Goal: Communication & Community: Share content

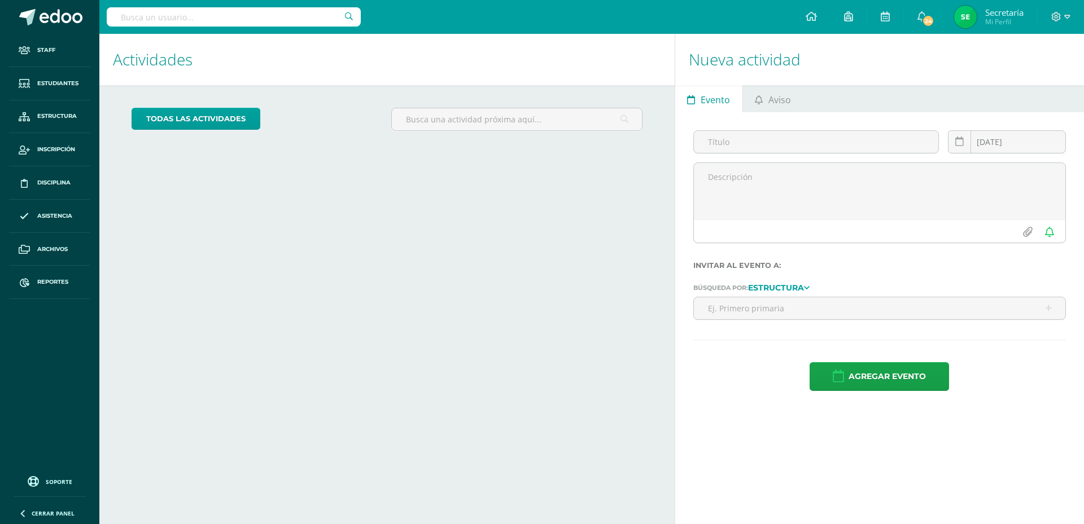
click at [797, 104] on link "Aviso" at bounding box center [773, 98] width 60 height 27
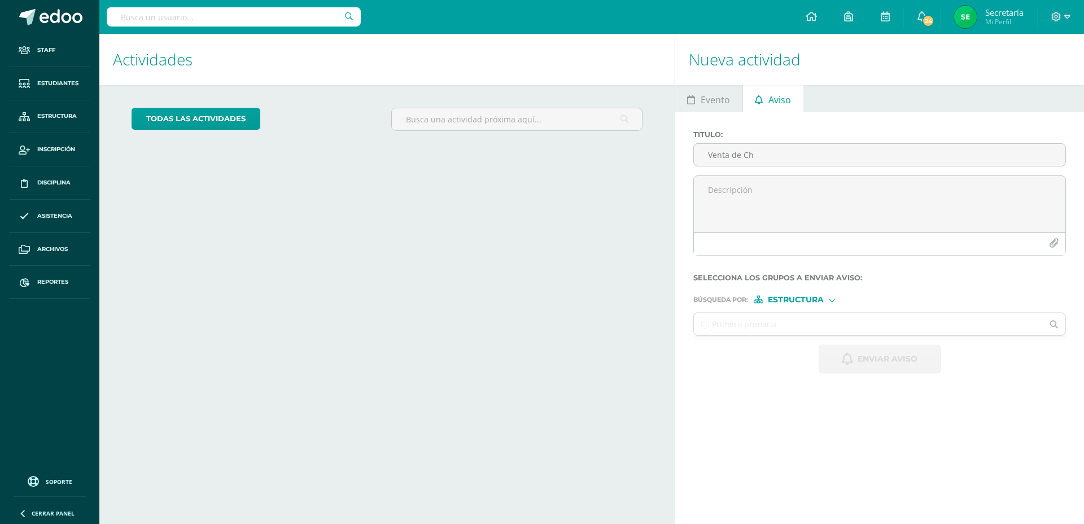
click at [775, 264] on div at bounding box center [880, 220] width 382 height 89
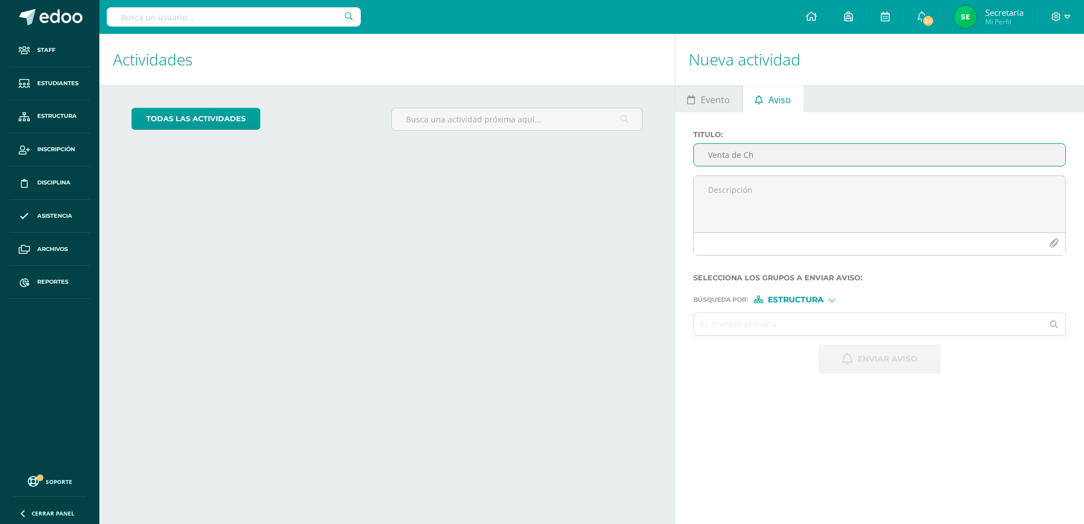
click at [775, 159] on input "Venta de Ch" at bounding box center [879, 155] width 371 height 22
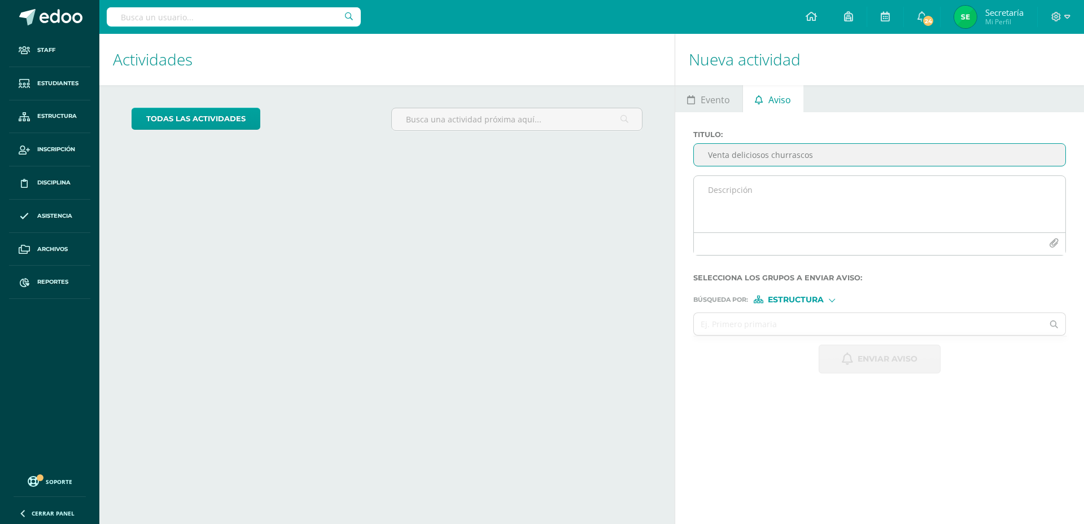
type input "Venta deliciosos churrascos"
click at [760, 189] on textarea at bounding box center [879, 204] width 371 height 56
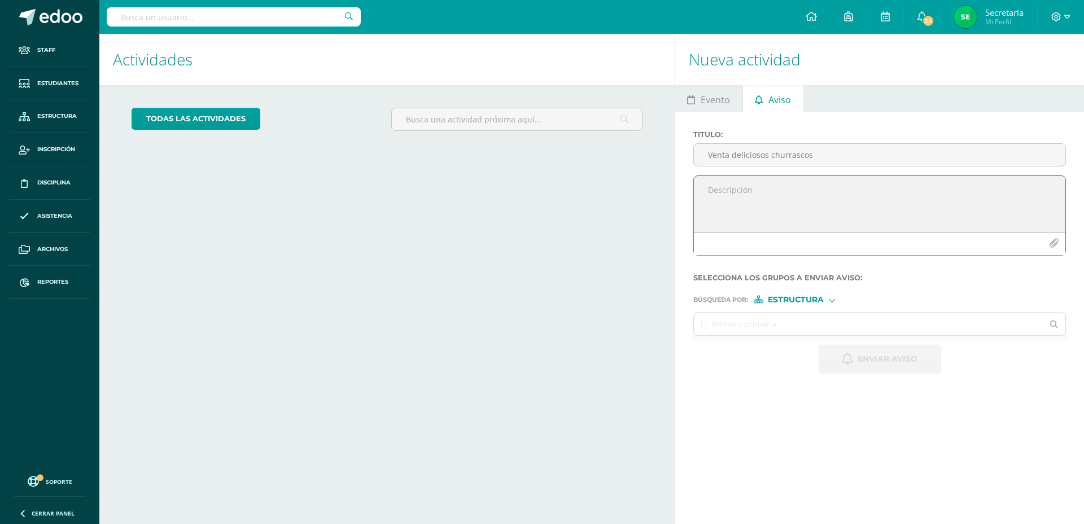
paste textarea "📢 Aviso Importante Se informa a la comunidad educativa que el día [DATE] 16 est…"
click at [727, 212] on textarea "📢 Aviso Importante Se informa a la comunidad educativa que el día [DATE] 16 est…" at bounding box center [879, 204] width 371 height 56
drag, startPoint x: 846, startPoint y: 199, endPoint x: 751, endPoint y: 203, distance: 94.9
click at [751, 202] on textarea "📢 Aviso Importante Se informa a la comunidad educativa que el día [DATE] 16 est…" at bounding box center [879, 204] width 371 height 56
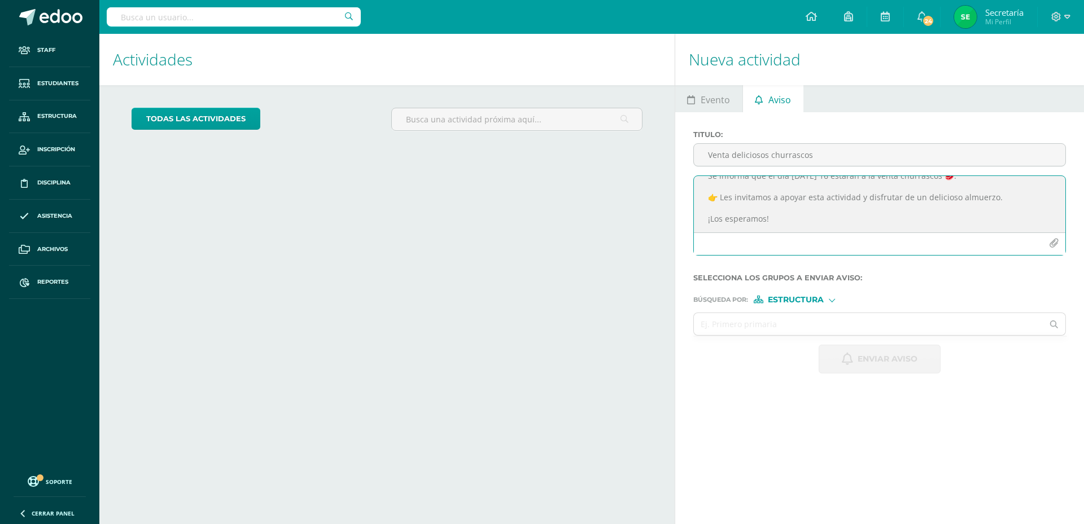
drag, startPoint x: 954, startPoint y: 198, endPoint x: 924, endPoint y: 199, distance: 30.5
click at [924, 199] on textarea "📢 Aviso Importante Se informa que el día [DATE] 16 estarán a la venta churrasco…" at bounding box center [879, 204] width 371 height 56
drag, startPoint x: 990, startPoint y: 195, endPoint x: 921, endPoint y: 196, distance: 69.5
click at [921, 196] on textarea "📢 Aviso Importante Se informa que el día [DATE] 16 estarán a la venta churrasco…" at bounding box center [879, 204] width 371 height 56
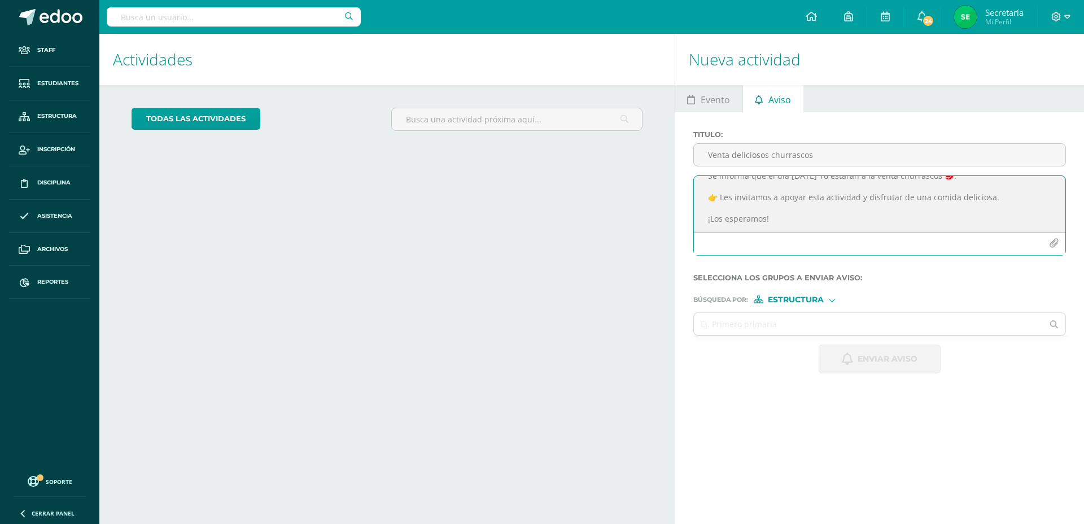
scroll to position [0, 0]
drag, startPoint x: 793, startPoint y: 215, endPoint x: 686, endPoint y: 158, distance: 121.0
click at [686, 158] on div "Titulo : Venta deliciosos churrascos 📢 Aviso Importante Se informa que el día […" at bounding box center [879, 251] width 409 height 279
click at [739, 211] on textarea "📢 Aviso Importante Se informa que el día [DATE] 16 estarán a la venta churrasco…" at bounding box center [879, 204] width 371 height 56
drag, startPoint x: 790, startPoint y: 199, endPoint x: 775, endPoint y: 200, distance: 15.3
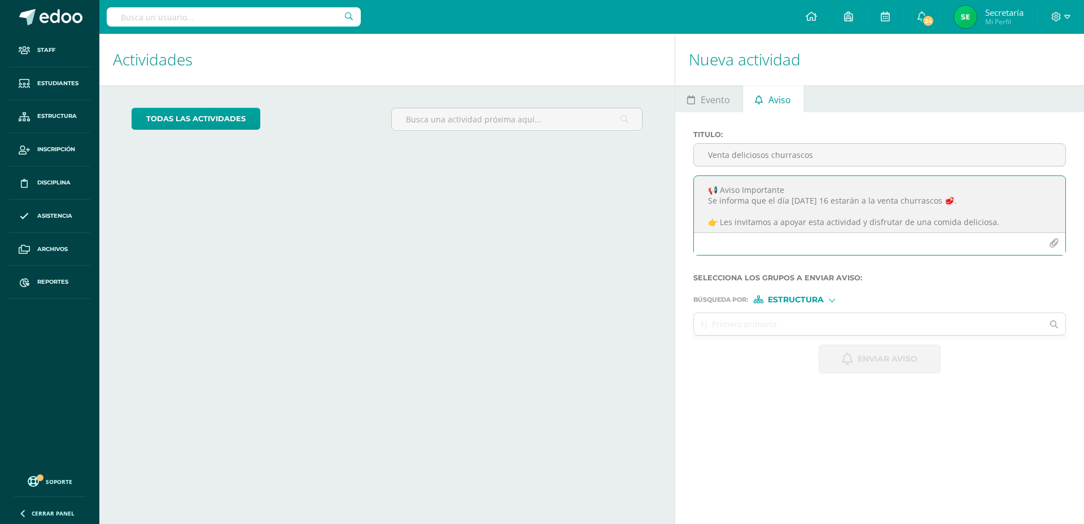
click at [775, 200] on textarea "📢 Aviso Importante Se informa que el día [DATE] 16 estarán a la venta churrasco…" at bounding box center [879, 204] width 371 height 56
click at [880, 200] on textarea "📢 Aviso Importante Se informa que el [DATE] 16 estarán a la venta churrascos 🥩.…" at bounding box center [879, 204] width 371 height 56
click at [895, 211] on textarea "📢 Aviso Importante Se informa que el [DATE] 16 estarán a la venta deliciosos ch…" at bounding box center [879, 204] width 371 height 56
type textarea "📢 Aviso Importante Se informa que el [DATE] 16 estarán a la venta deliciosos ch…"
click at [774, 325] on input "text" at bounding box center [868, 324] width 349 height 22
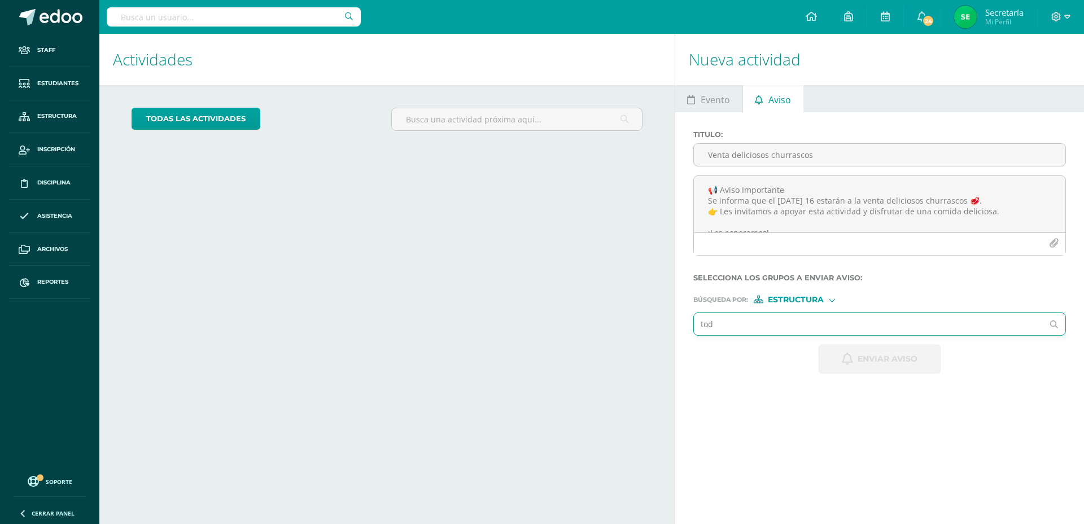
type input "todo"
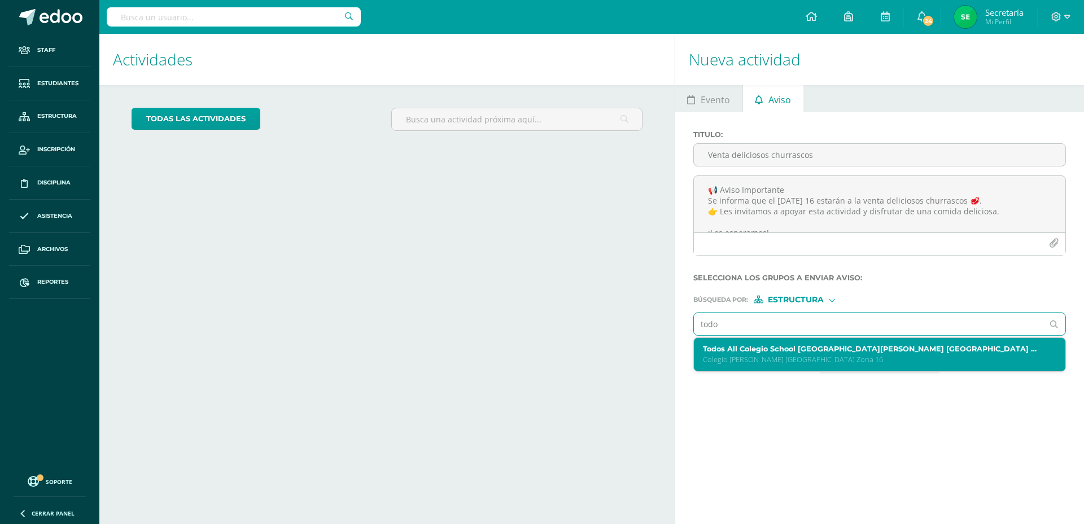
click at [769, 358] on p "Colegio [PERSON_NAME] [GEOGRAPHIC_DATA] Zona 16" at bounding box center [872, 360] width 338 height 10
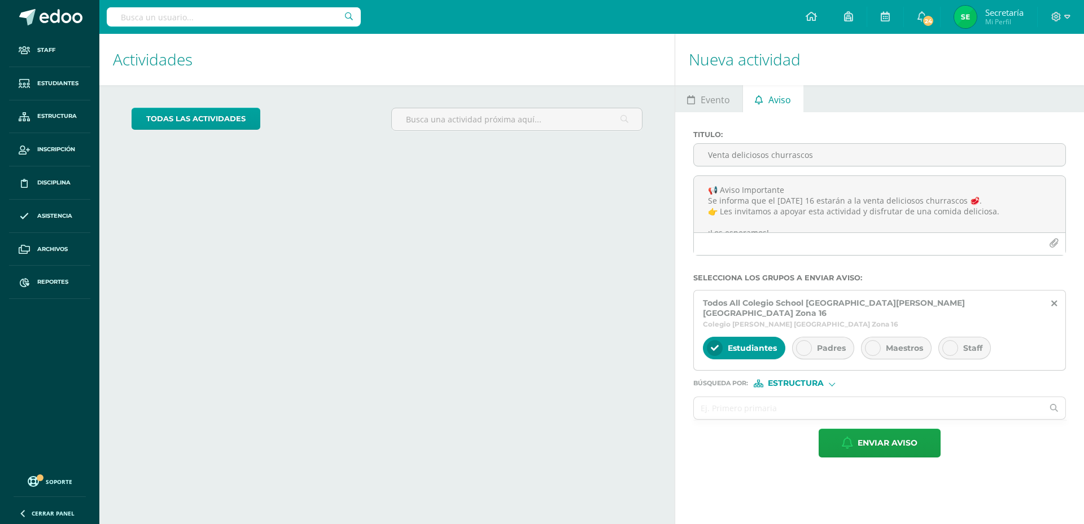
click at [815, 337] on div "Padres" at bounding box center [823, 348] width 62 height 23
click at [913, 343] on span "Maestros" at bounding box center [904, 348] width 37 height 10
click at [963, 343] on span "Staff" at bounding box center [972, 348] width 19 height 10
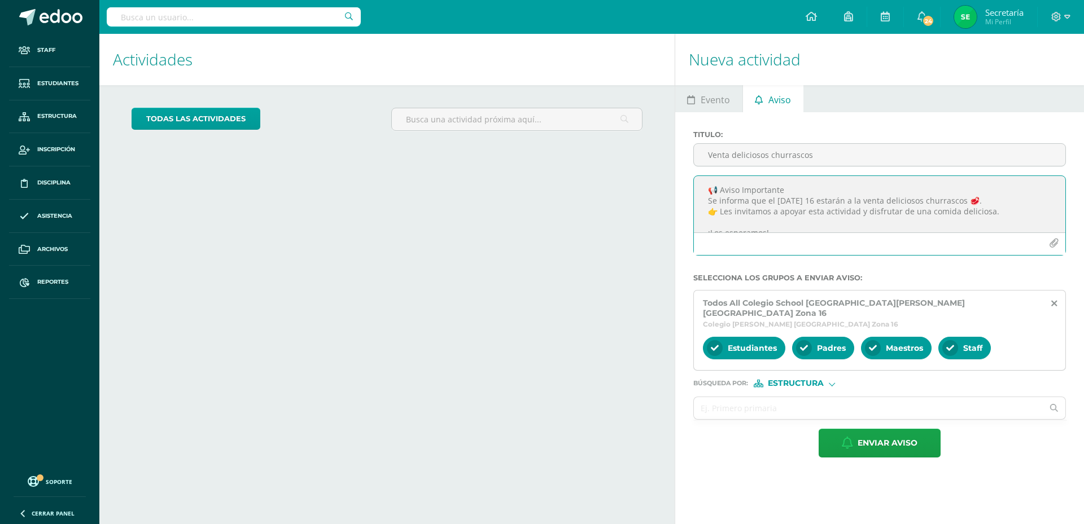
click at [1057, 244] on icon "button" at bounding box center [1054, 244] width 10 height 10
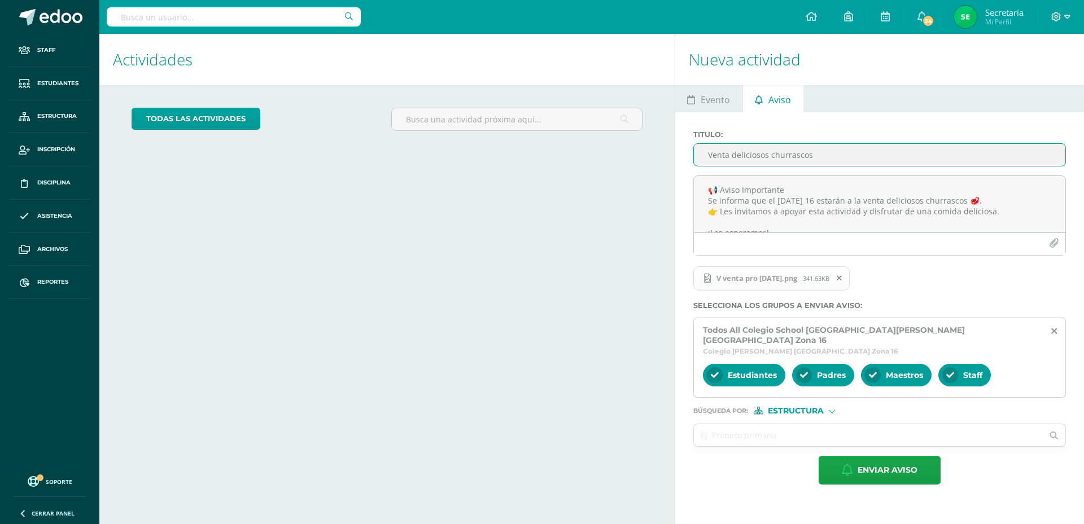
click at [732, 157] on input "Venta deliciosos churrascos" at bounding box center [879, 155] width 371 height 22
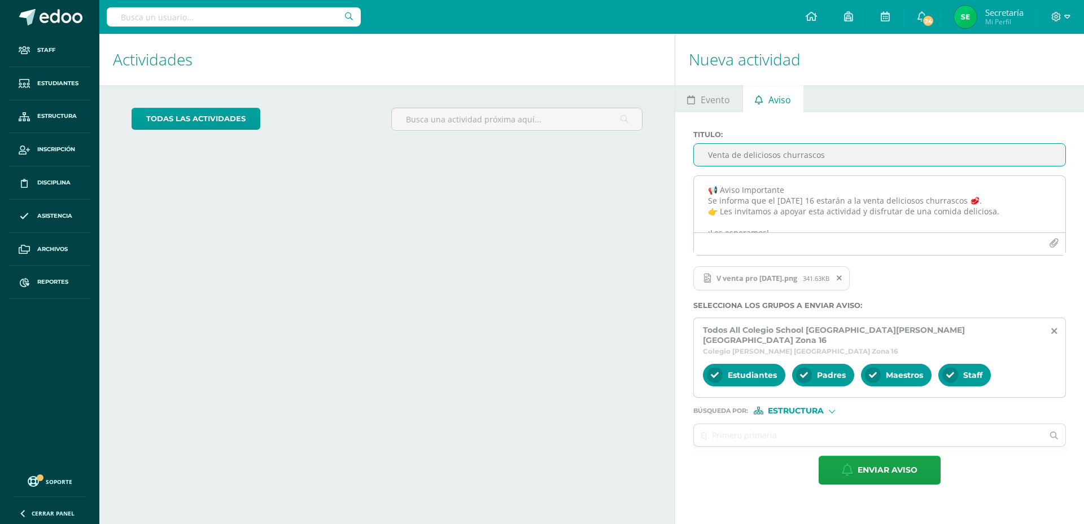
scroll to position [14, 0]
type input "Venta de deliciosos churrascos"
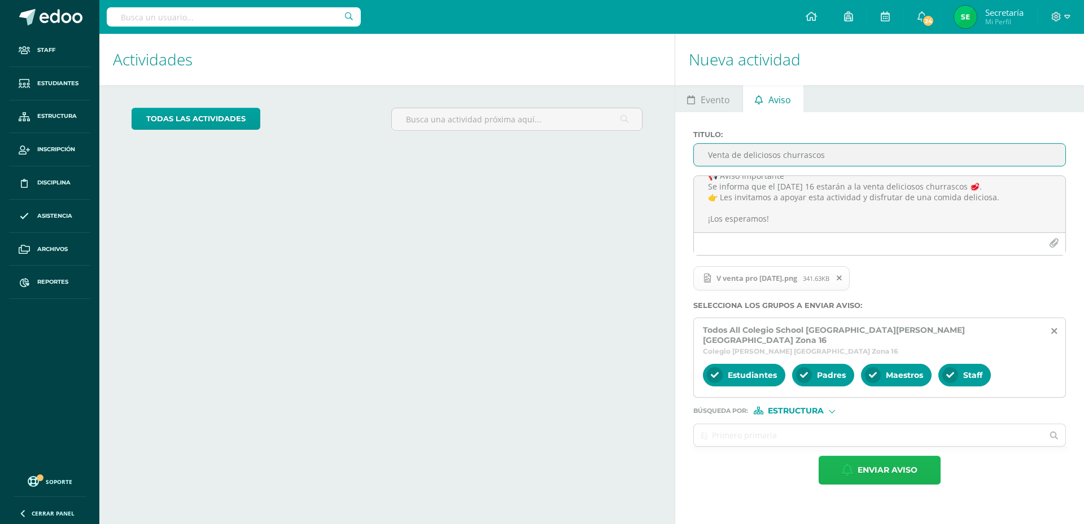
click at [880, 459] on span "Enviar aviso" at bounding box center [887, 471] width 60 height 28
